Goal: Navigation & Orientation: Understand site structure

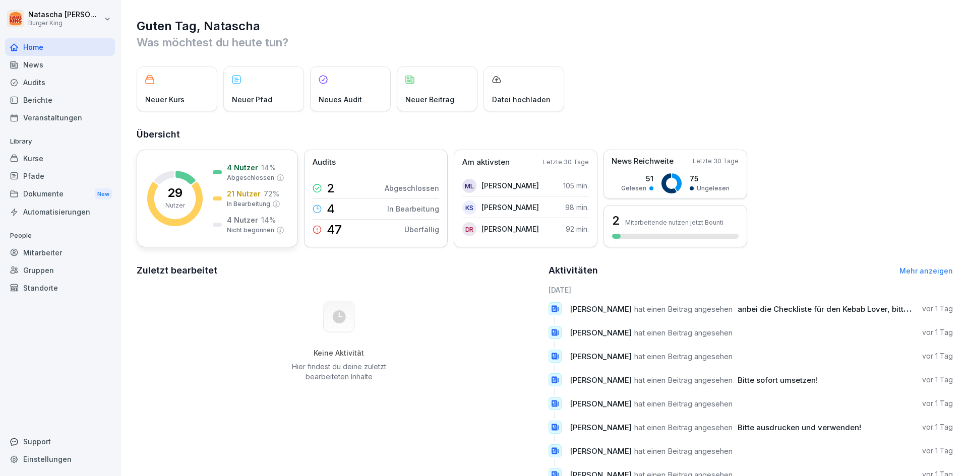
click at [178, 198] on p "29" at bounding box center [174, 193] width 15 height 12
click at [37, 254] on div "Mitarbeiter" at bounding box center [60, 253] width 110 height 18
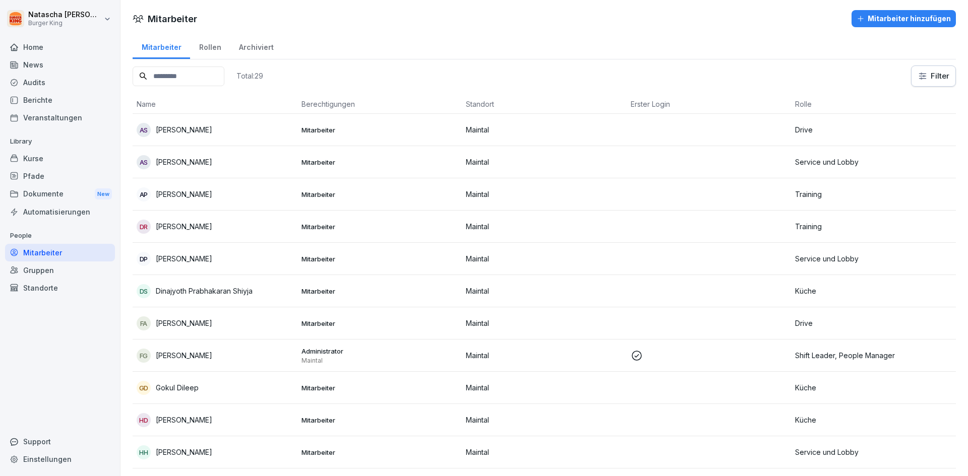
click at [31, 60] on div "News" at bounding box center [60, 65] width 110 height 18
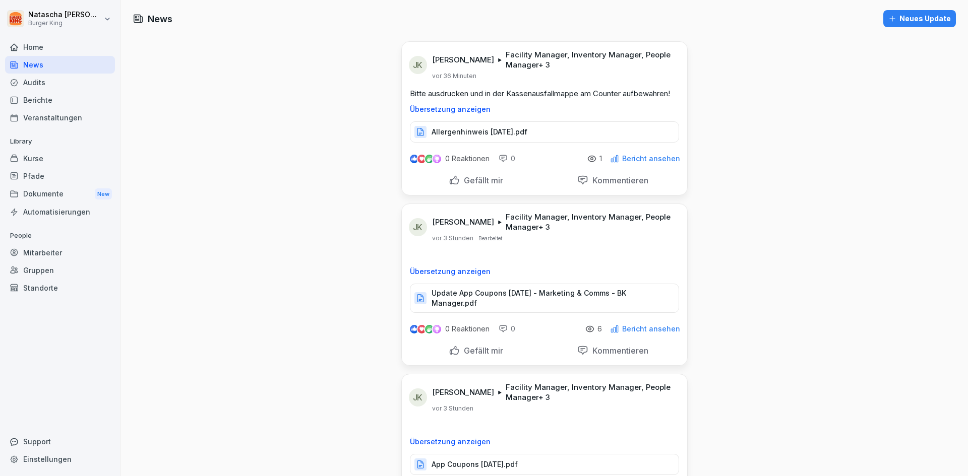
click at [34, 43] on div "Home" at bounding box center [60, 47] width 110 height 18
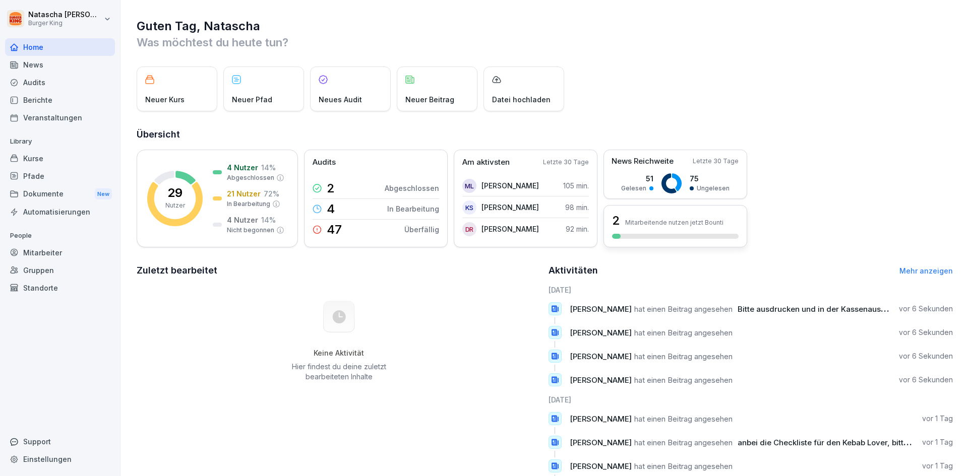
click at [711, 237] on div at bounding box center [675, 236] width 126 height 5
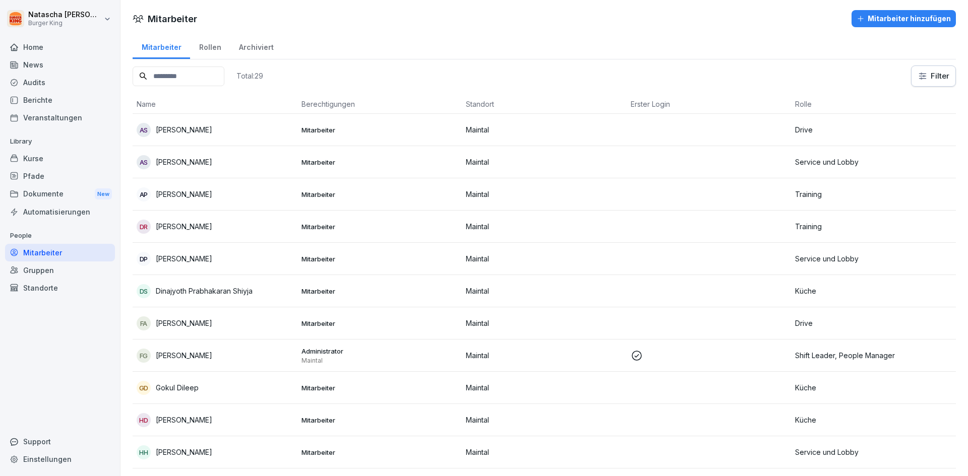
click at [31, 47] on div "Home" at bounding box center [60, 47] width 110 height 18
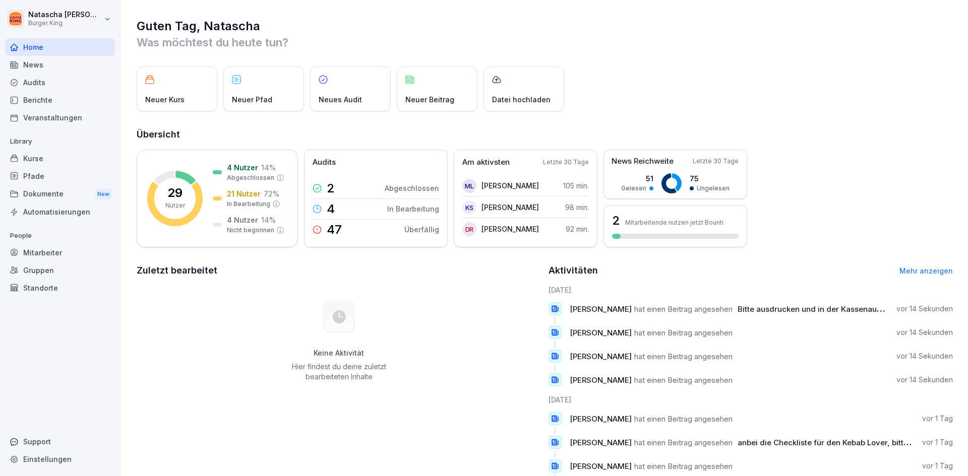
click at [36, 176] on div "Pfade" at bounding box center [60, 176] width 110 height 18
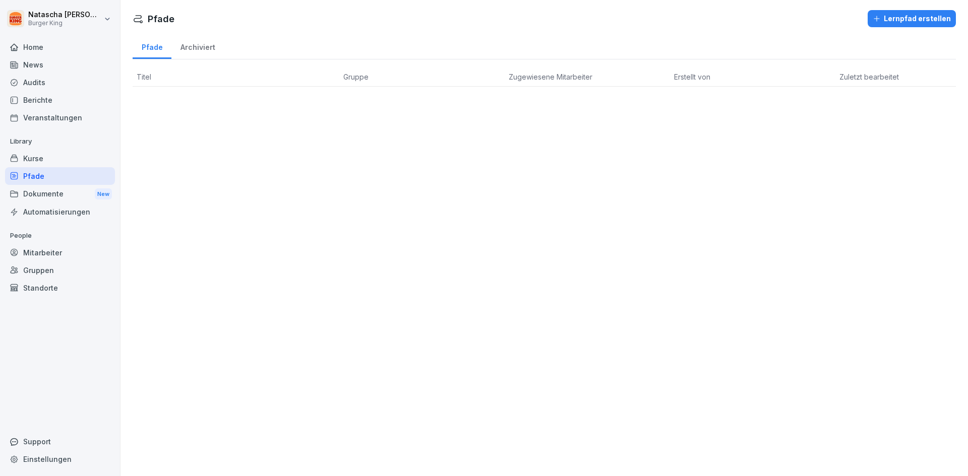
click at [36, 163] on div "Kurse" at bounding box center [60, 159] width 110 height 18
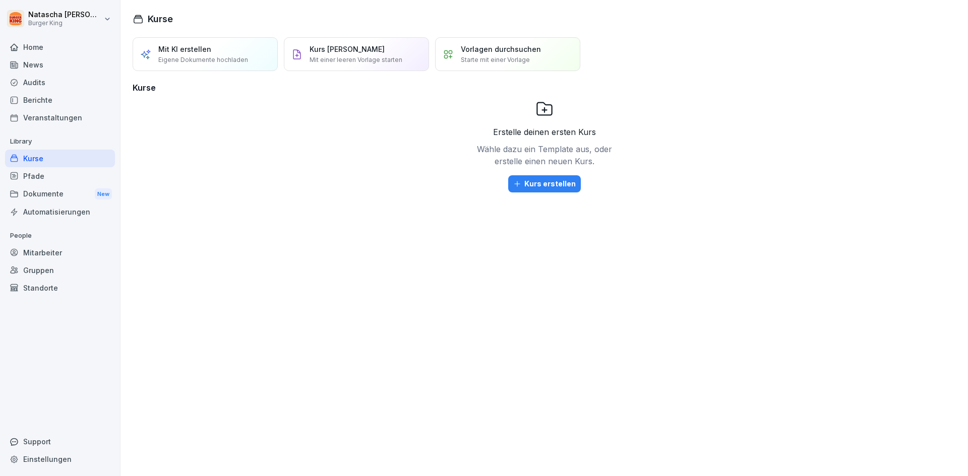
click at [25, 197] on div "Dokumente New" at bounding box center [60, 194] width 110 height 19
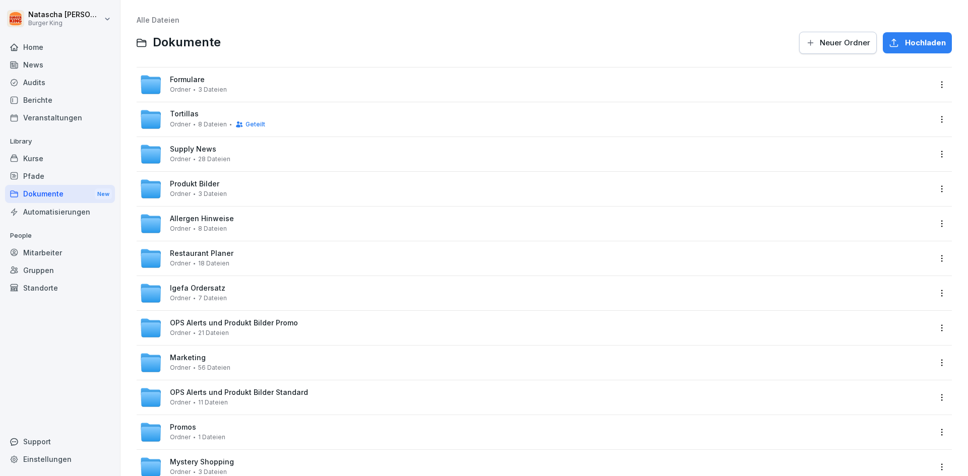
click at [48, 211] on div "Automatisierungen" at bounding box center [60, 212] width 110 height 18
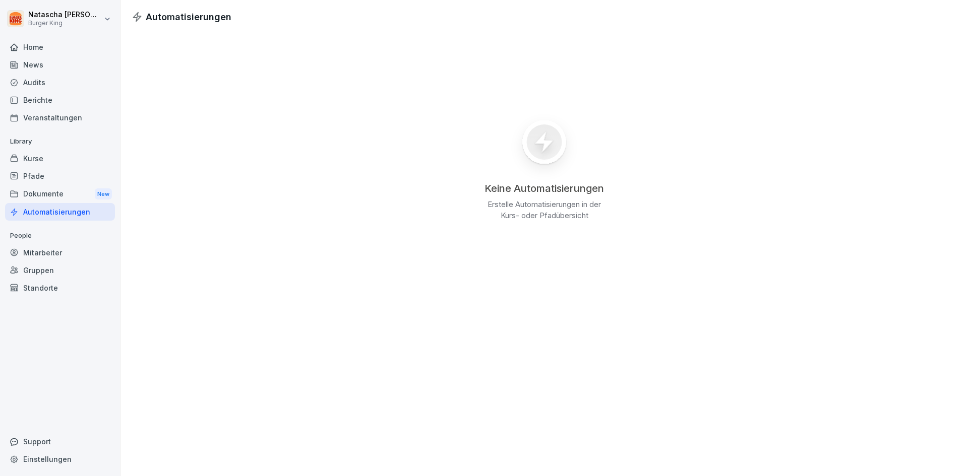
click at [30, 47] on div "Home" at bounding box center [60, 47] width 110 height 18
